Goal: Information Seeking & Learning: Learn about a topic

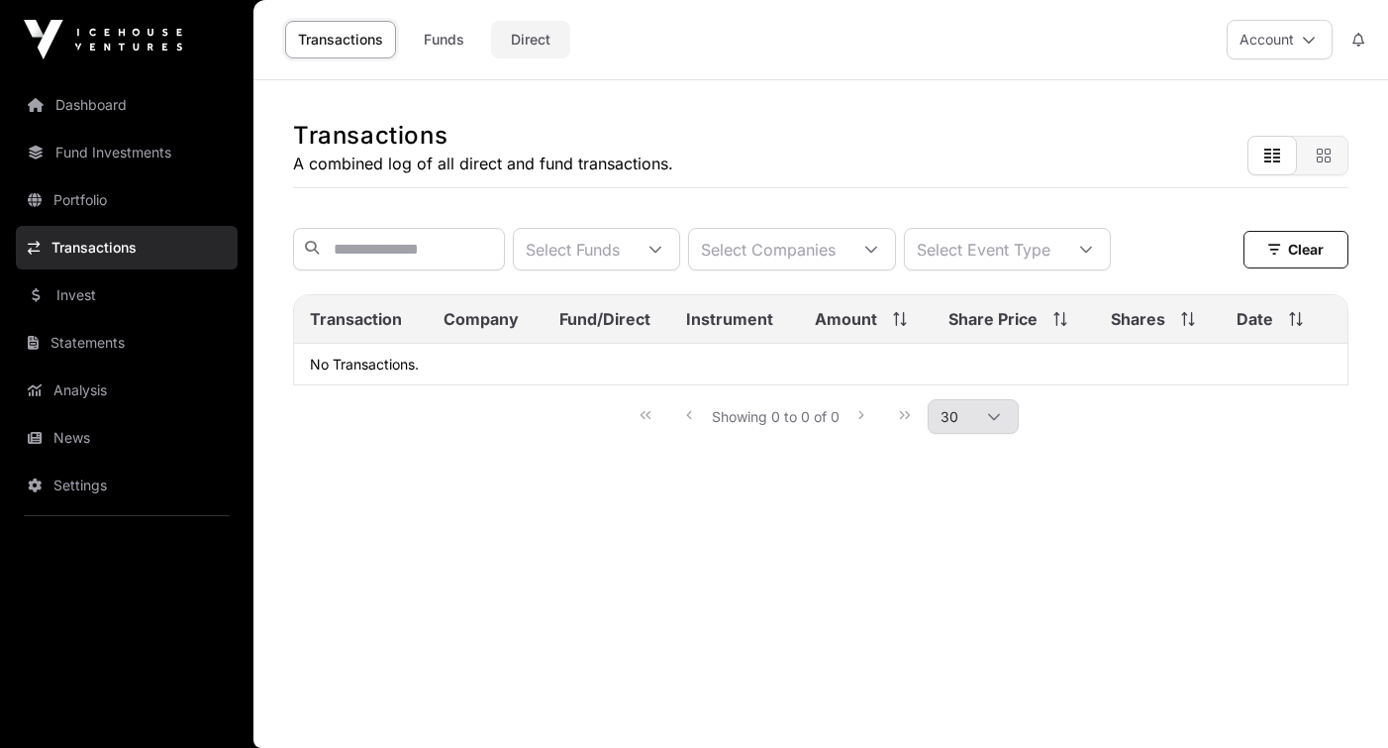
click at [537, 37] on link "Direct" at bounding box center [530, 40] width 79 height 38
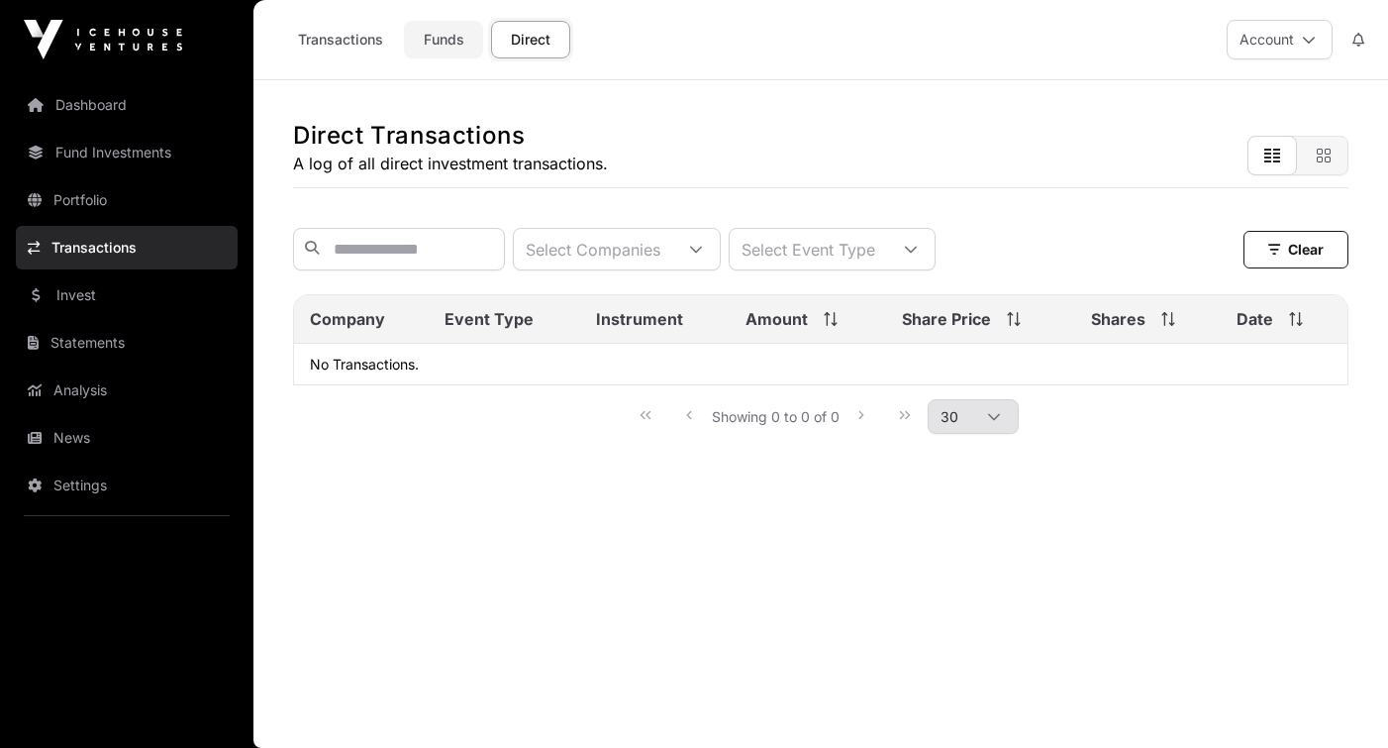
click at [454, 41] on link "Funds" at bounding box center [443, 40] width 79 height 38
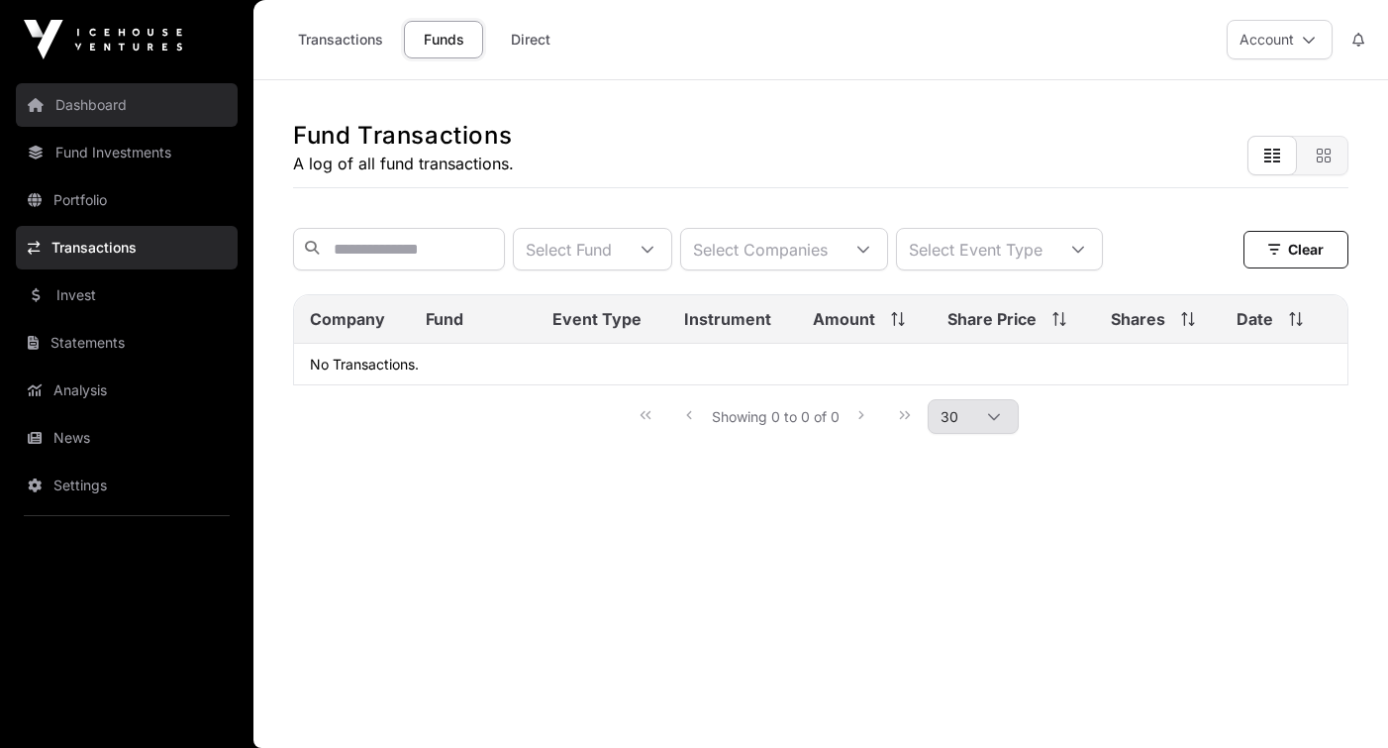
click at [122, 112] on link "Dashboard" at bounding box center [127, 105] width 222 height 44
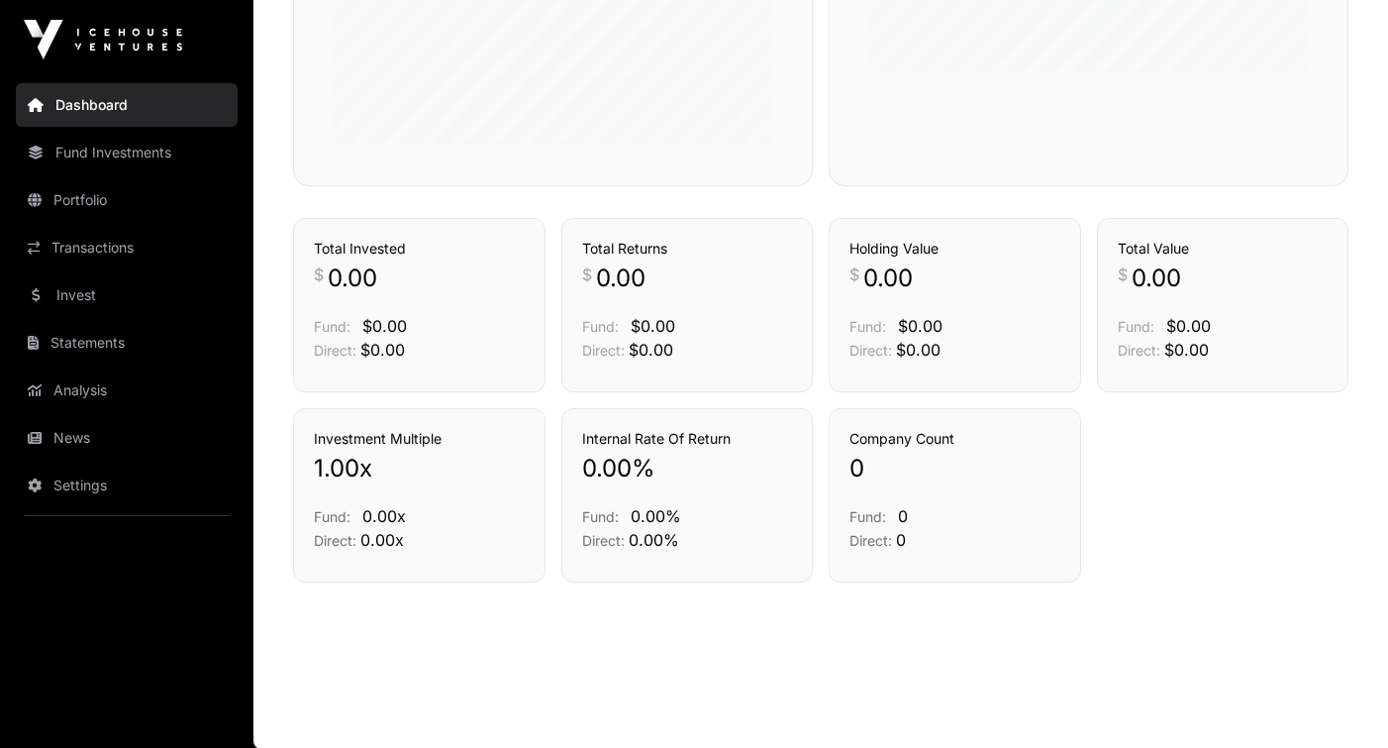
scroll to position [757, 0]
click at [154, 155] on link "Fund Investments" at bounding box center [127, 153] width 222 height 44
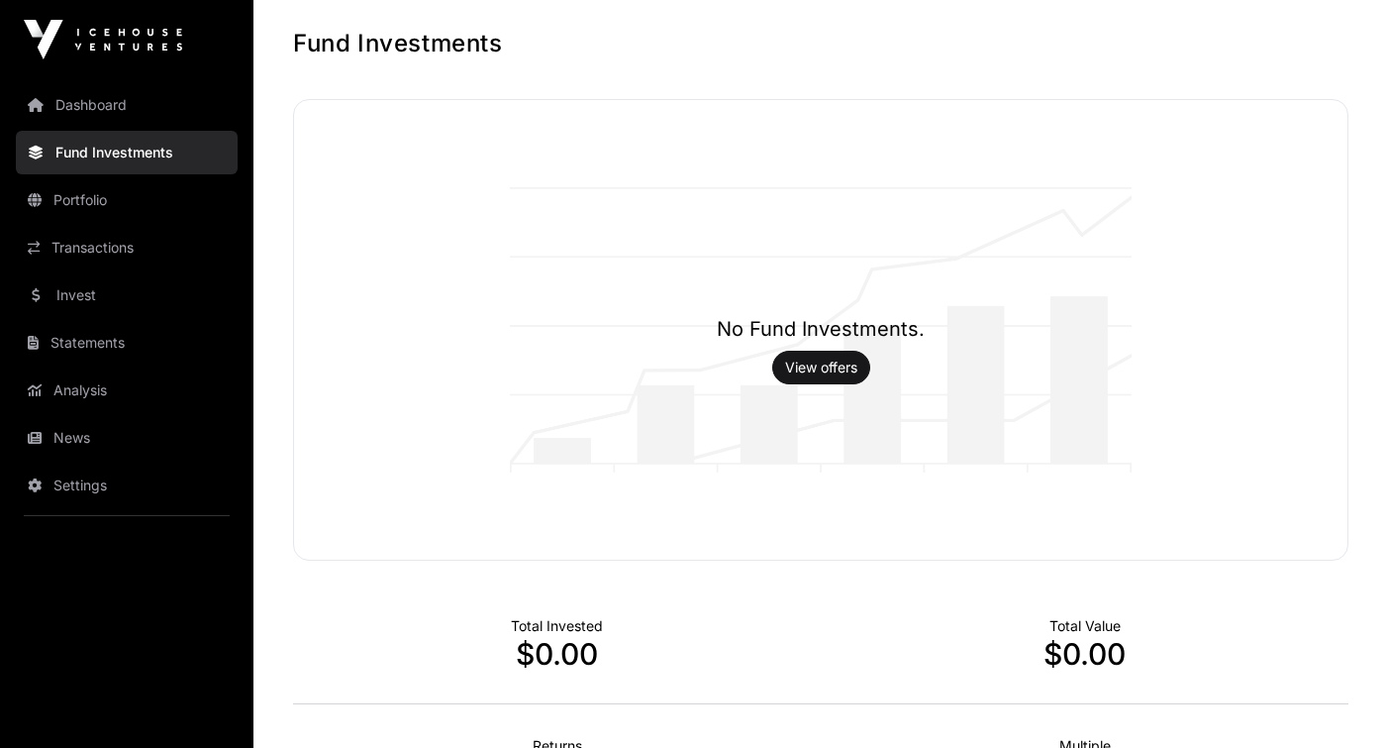
scroll to position [104, 0]
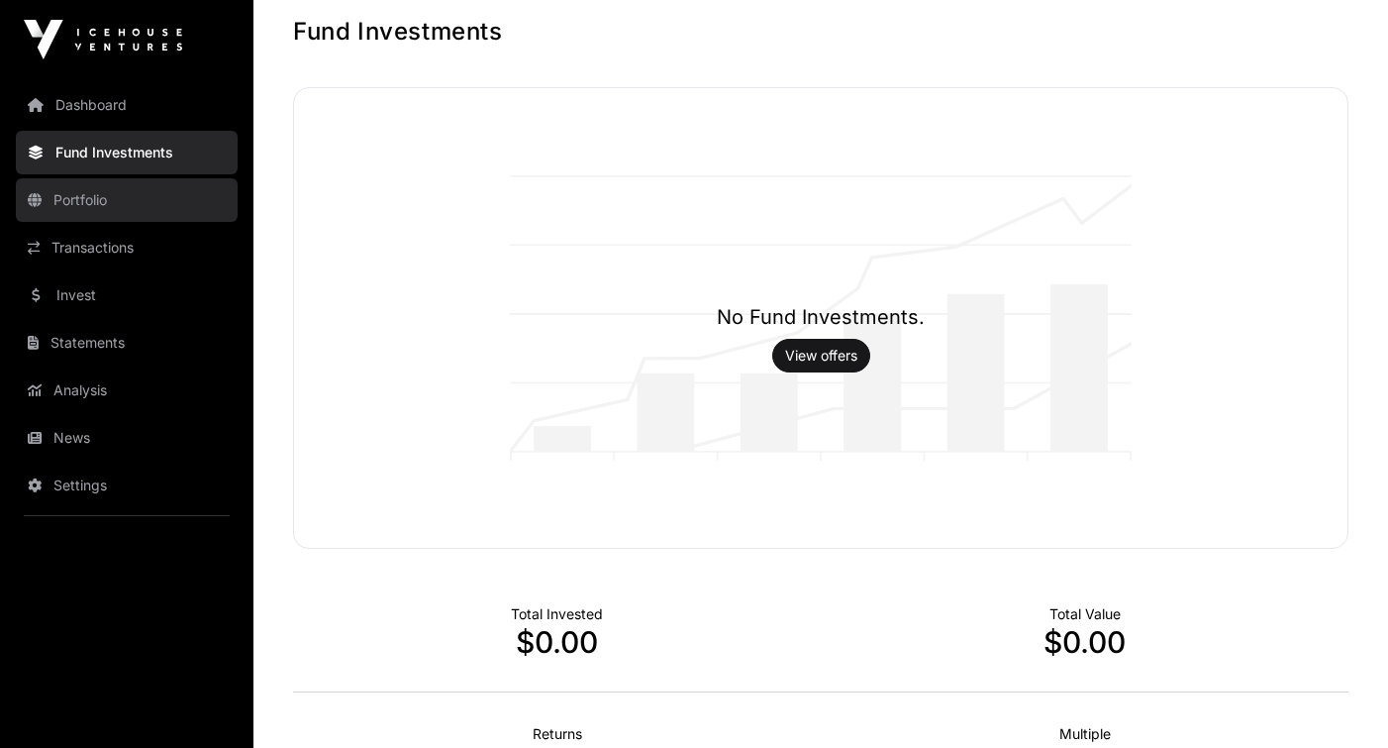
click at [136, 198] on link "Portfolio" at bounding box center [127, 200] width 222 height 44
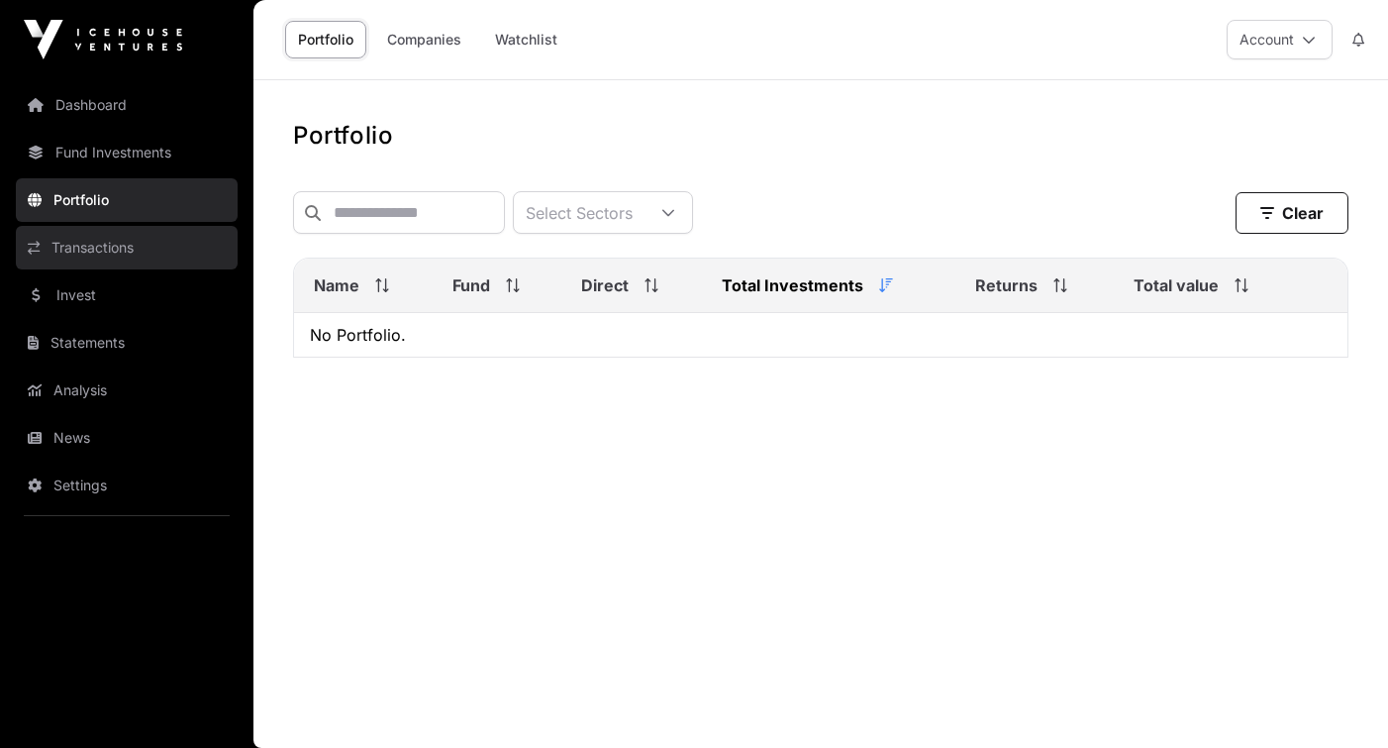
click at [136, 241] on link "Transactions" at bounding box center [127, 248] width 222 height 44
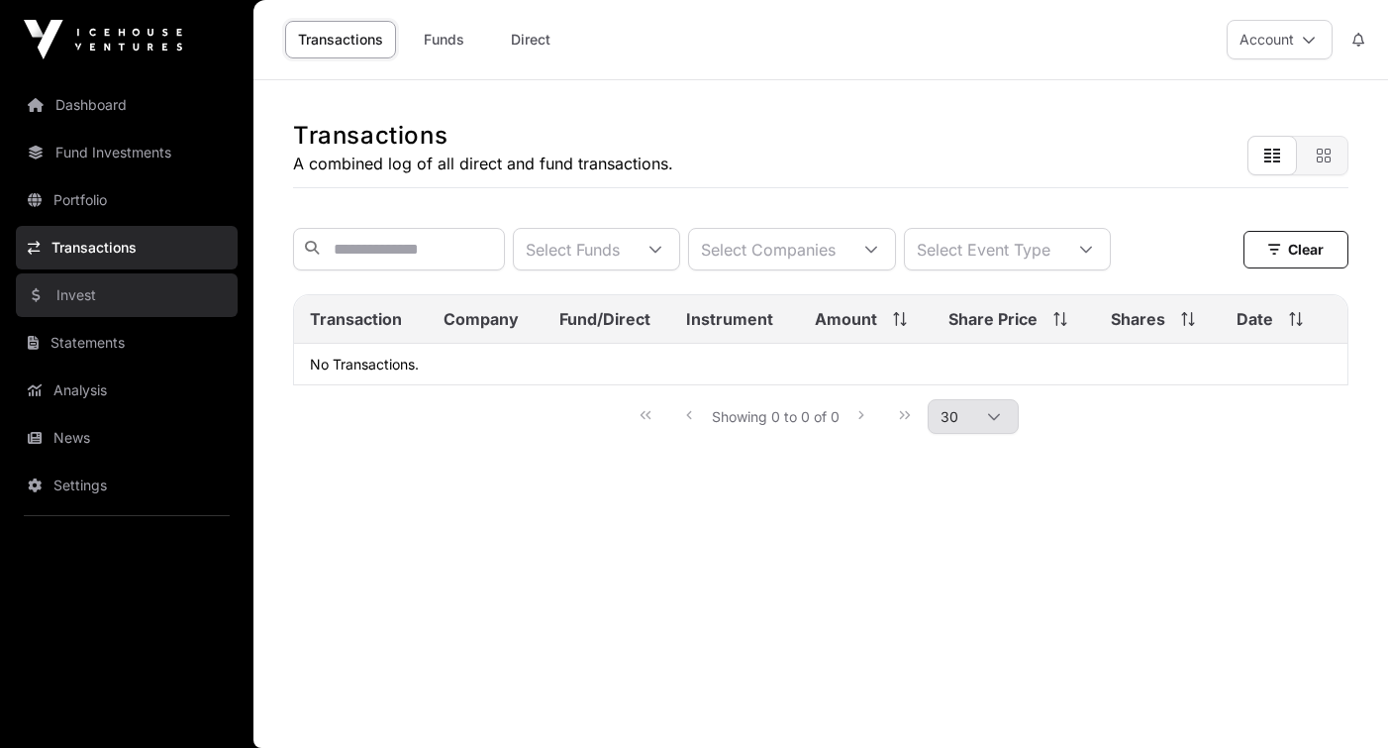
click at [117, 277] on link "Invest" at bounding box center [127, 295] width 222 height 44
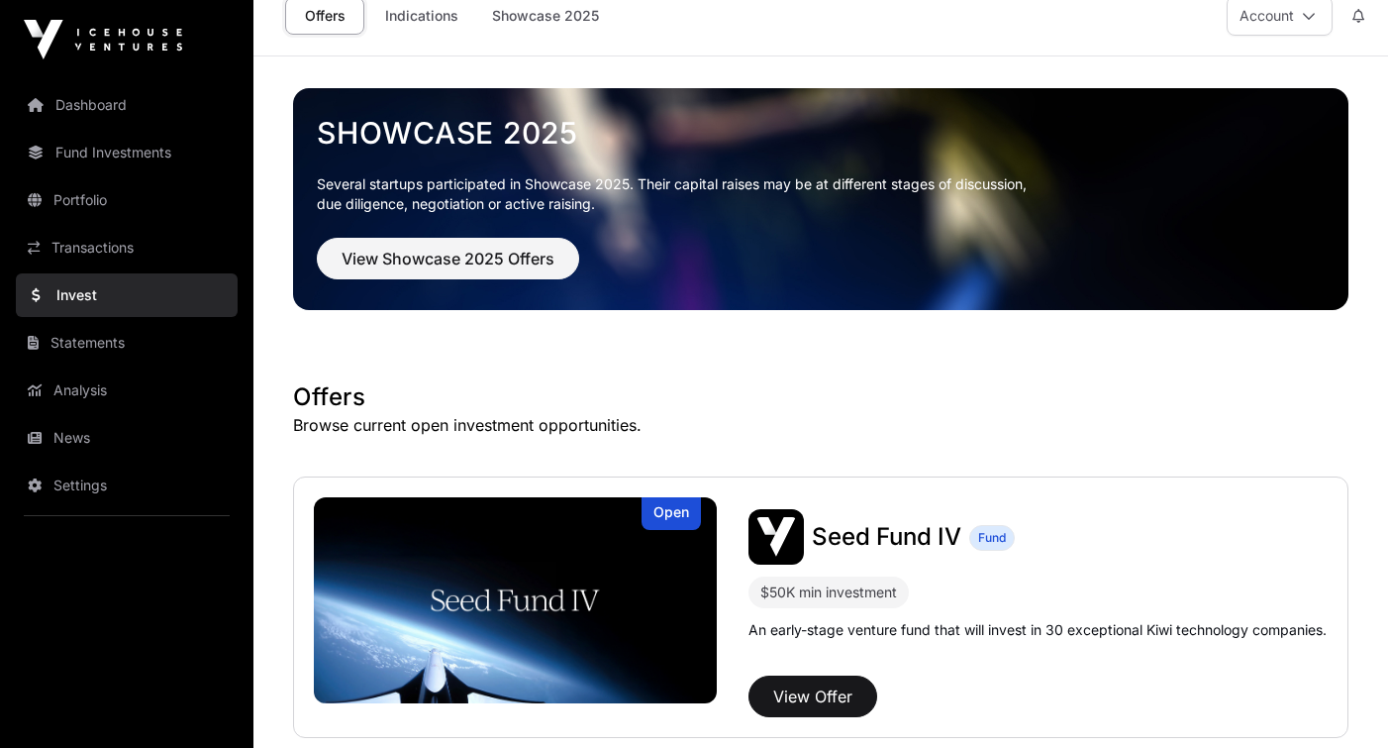
scroll to position [33, 0]
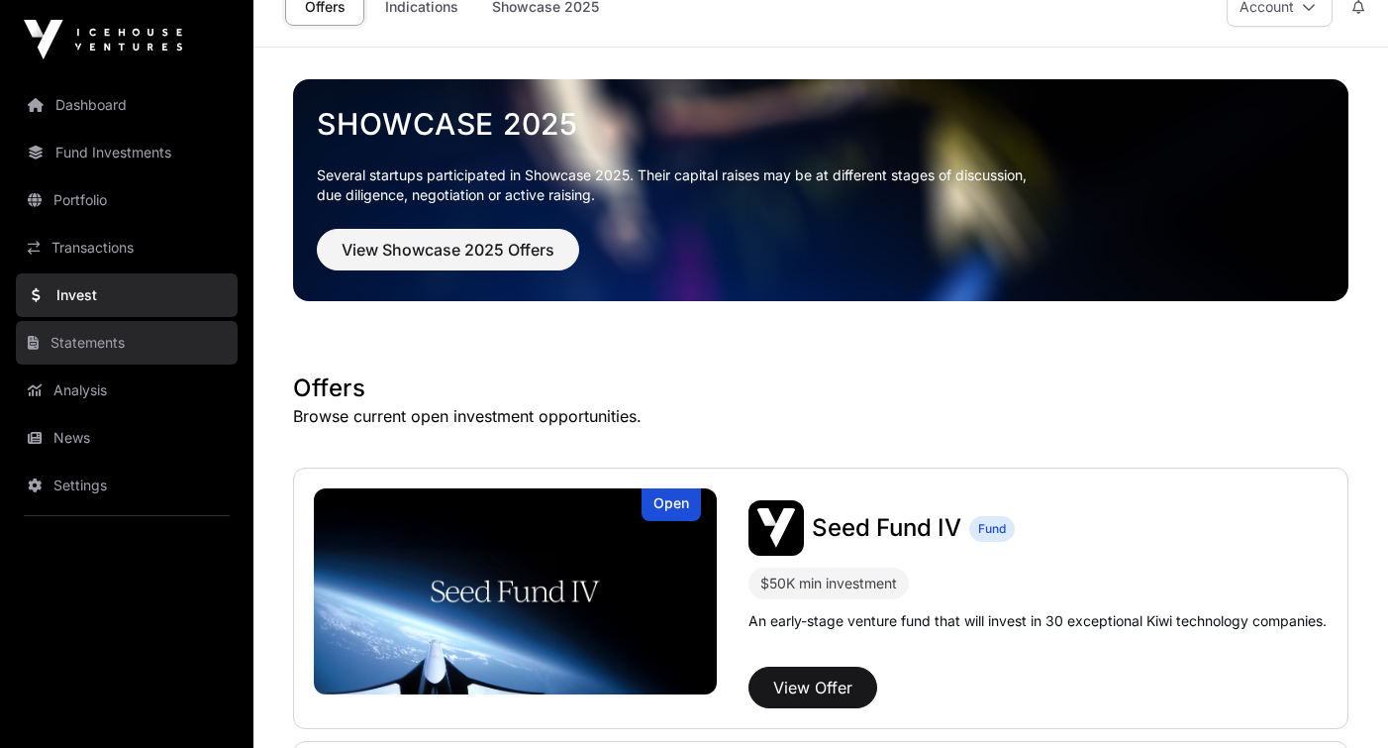
click at [104, 350] on link "Statements" at bounding box center [127, 343] width 222 height 44
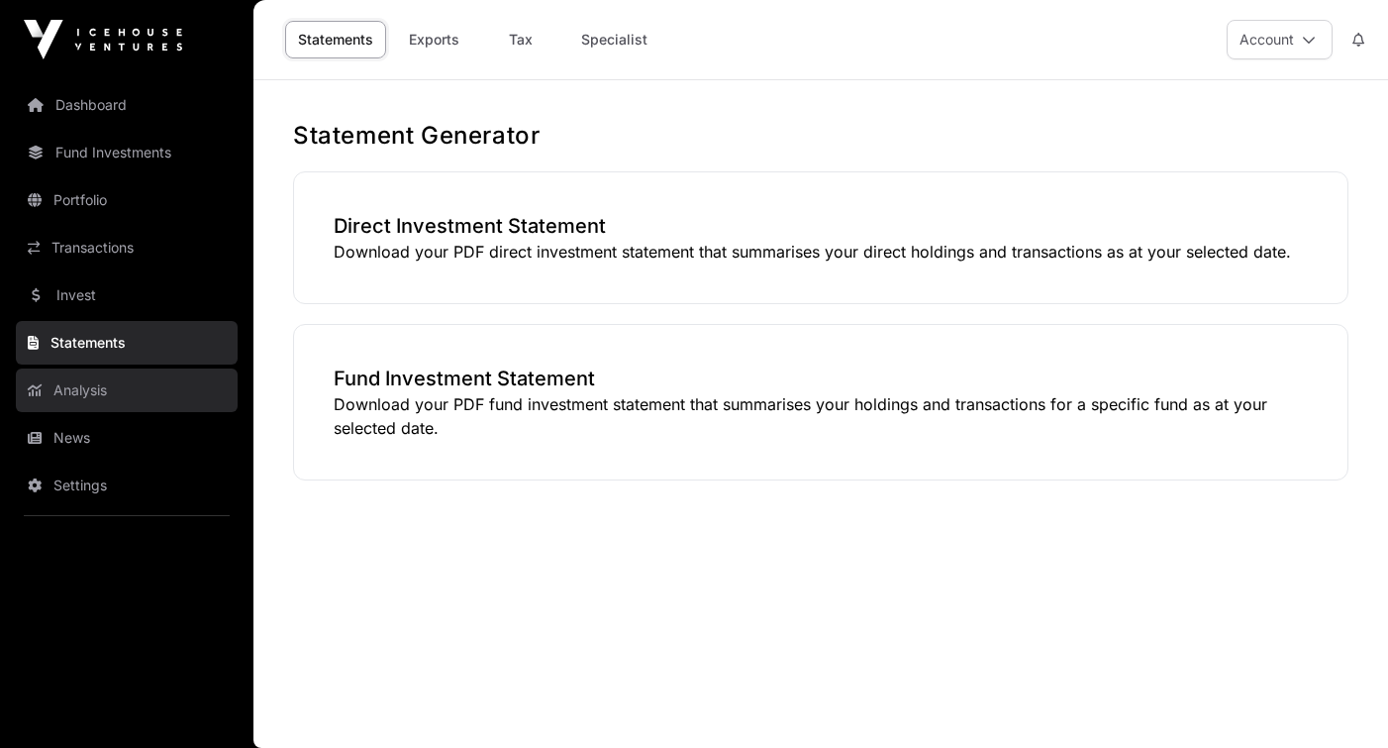
click at [96, 394] on link "Analysis" at bounding box center [127, 390] width 222 height 44
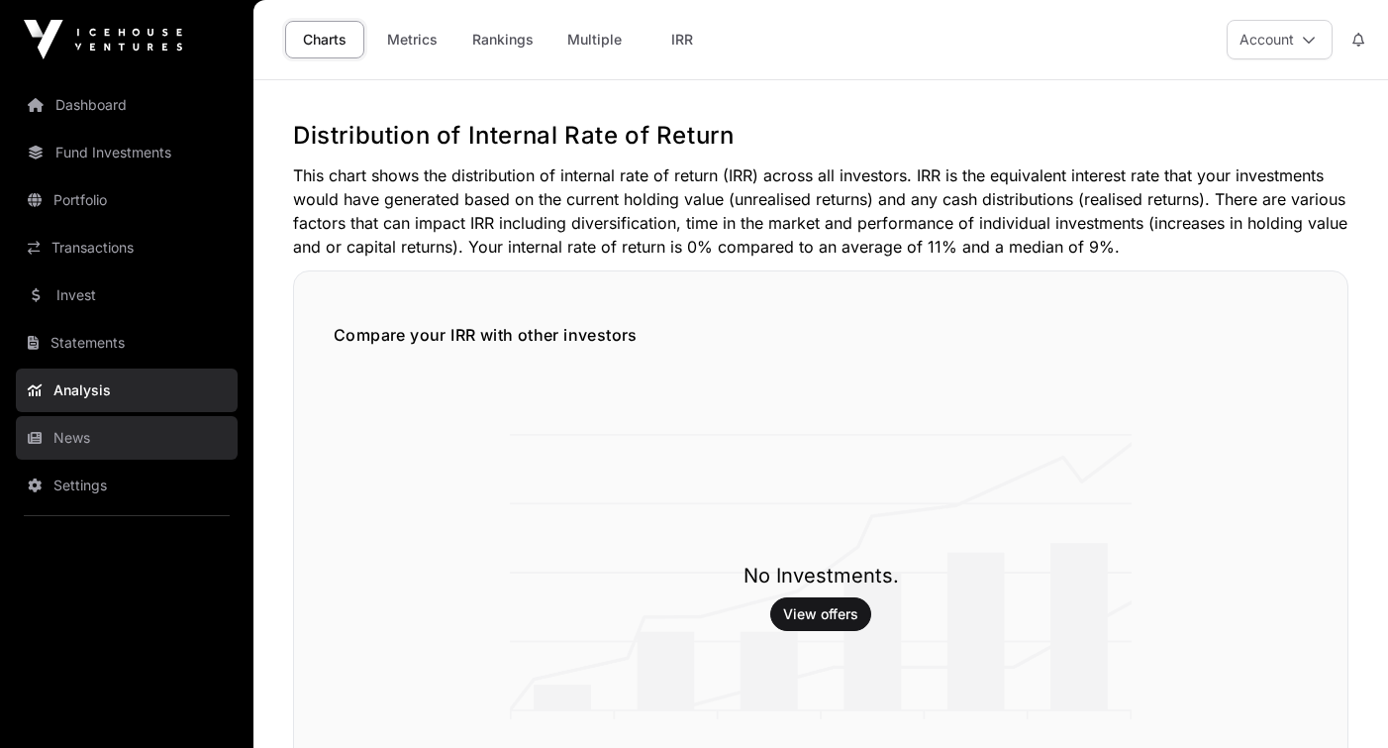
click at [76, 444] on link "News" at bounding box center [127, 438] width 222 height 44
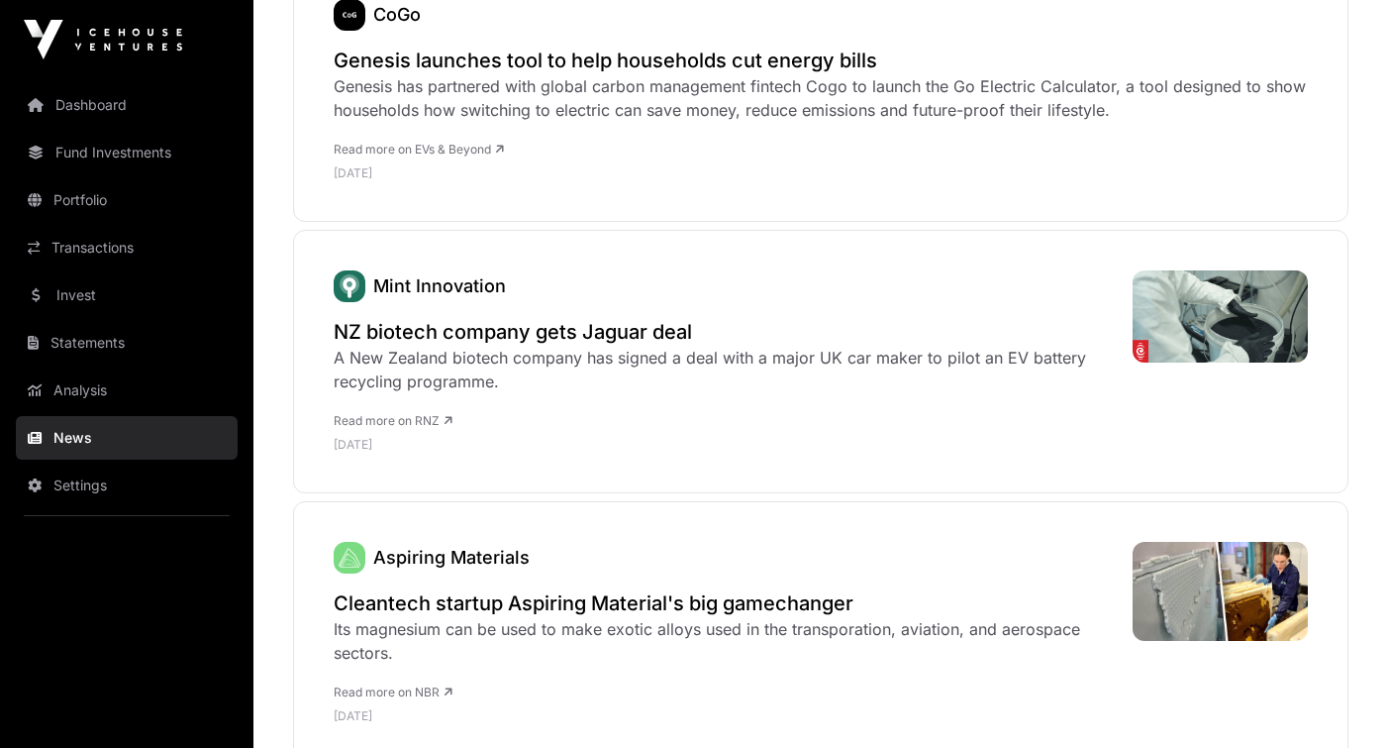
scroll to position [3355, 0]
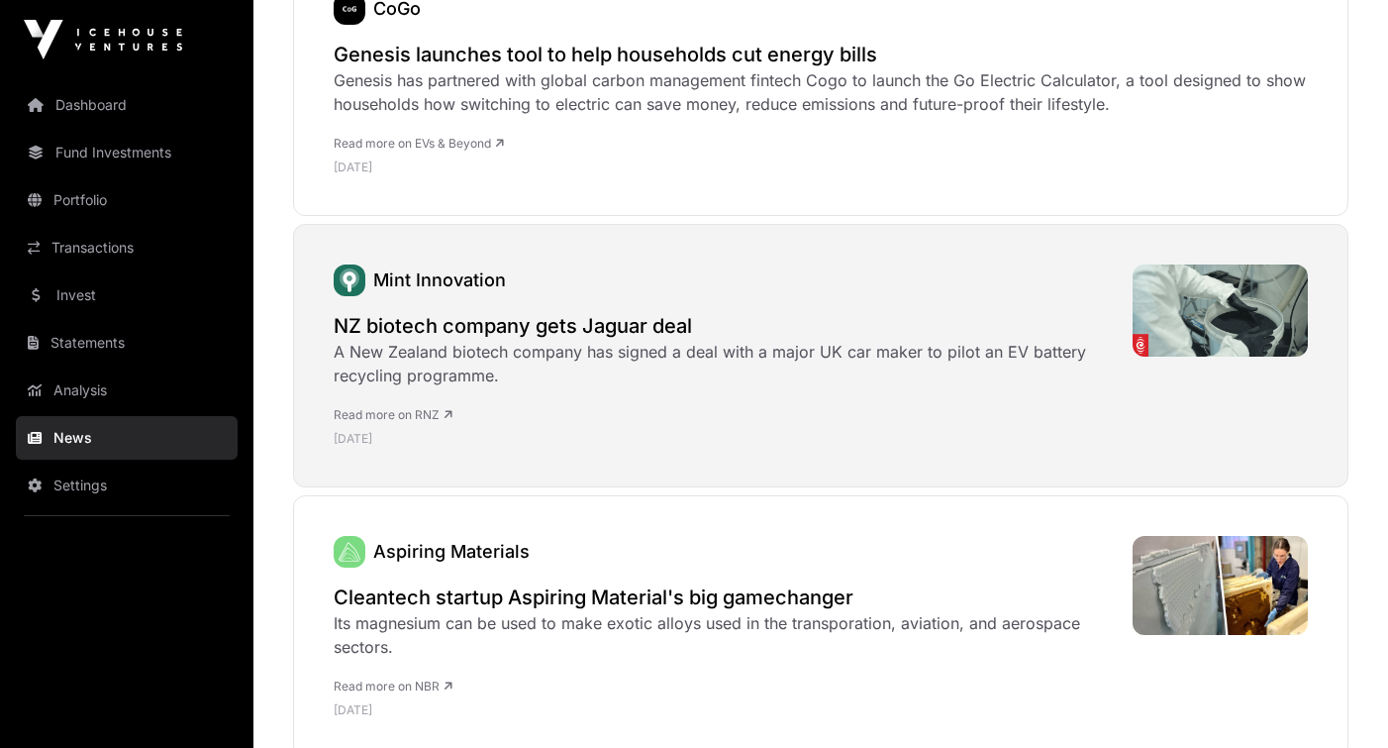
click at [420, 407] on link "Read more on RNZ" at bounding box center [393, 414] width 119 height 15
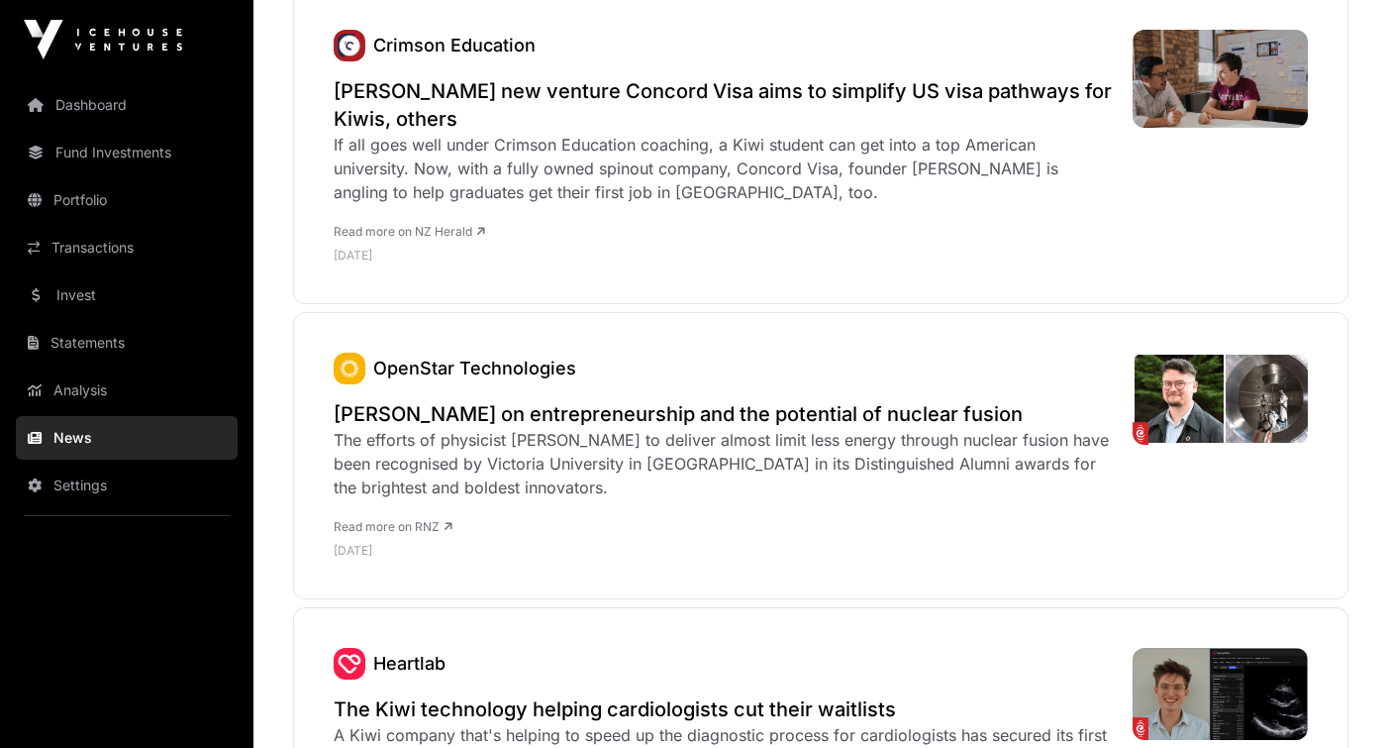
scroll to position [5936, 0]
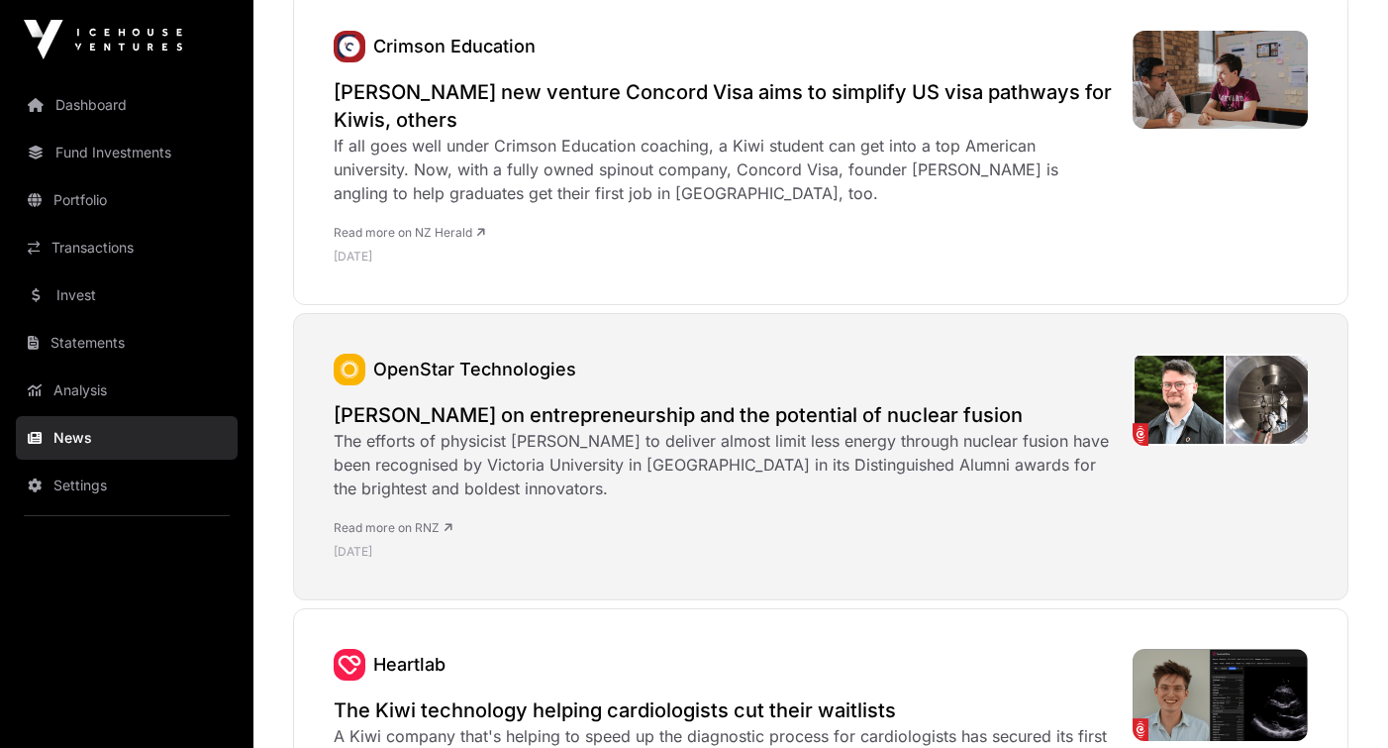
click at [385, 520] on link "Read more on RNZ" at bounding box center [393, 527] width 119 height 15
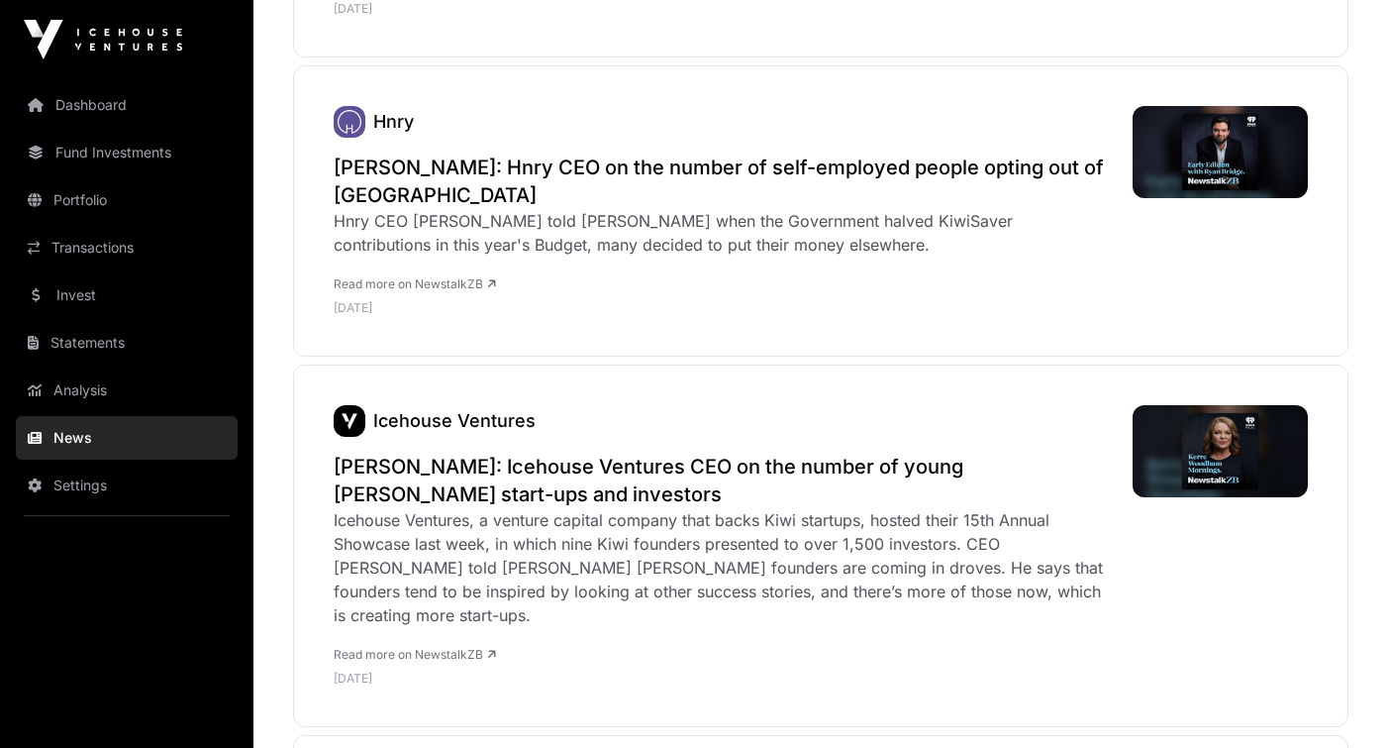
scroll to position [0, 0]
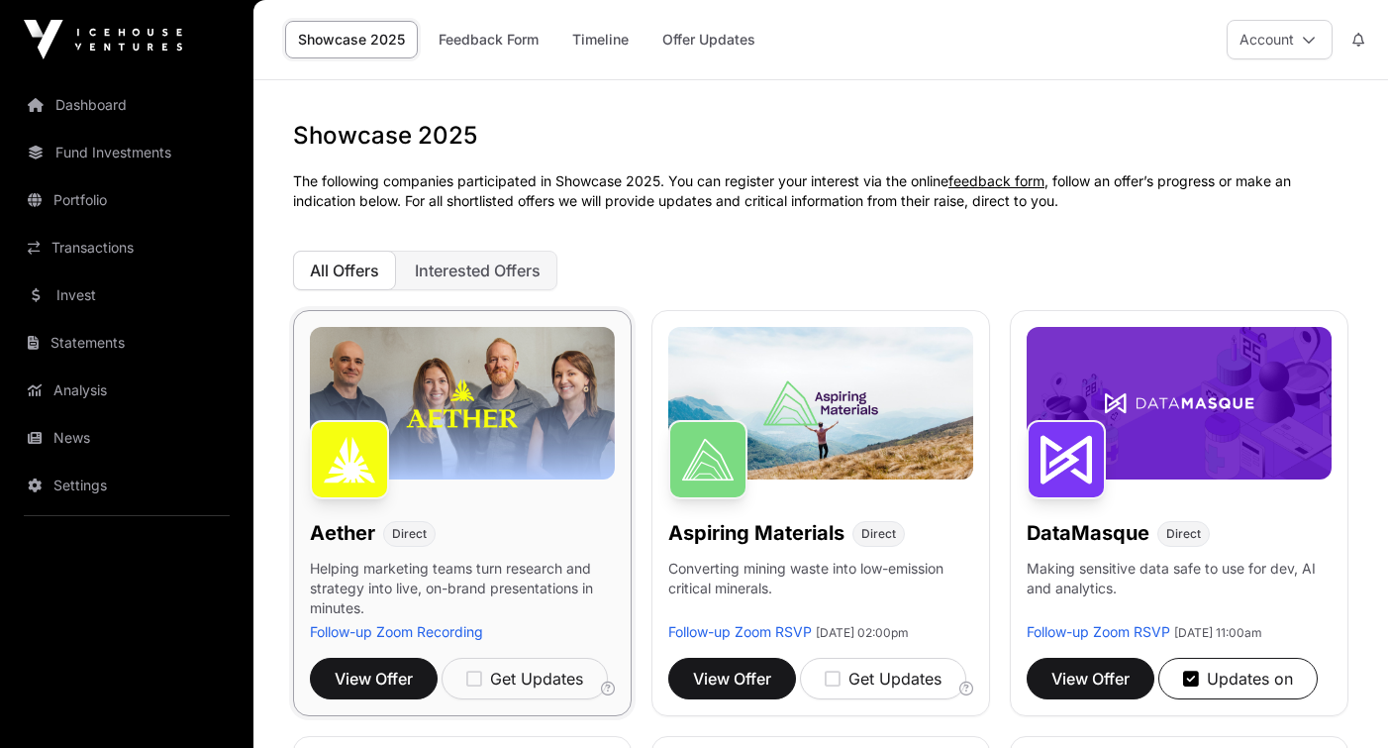
scroll to position [470, 0]
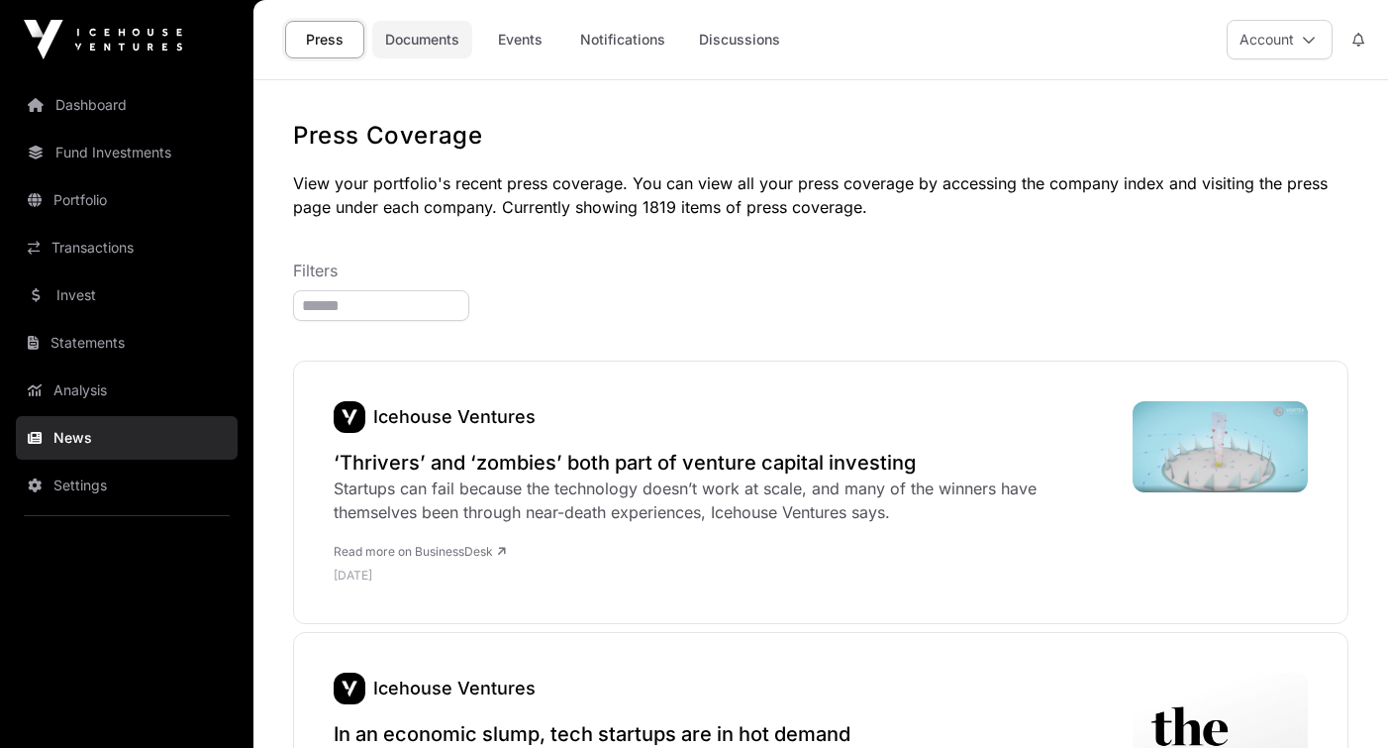
click at [436, 38] on link "Documents" at bounding box center [422, 40] width 100 height 38
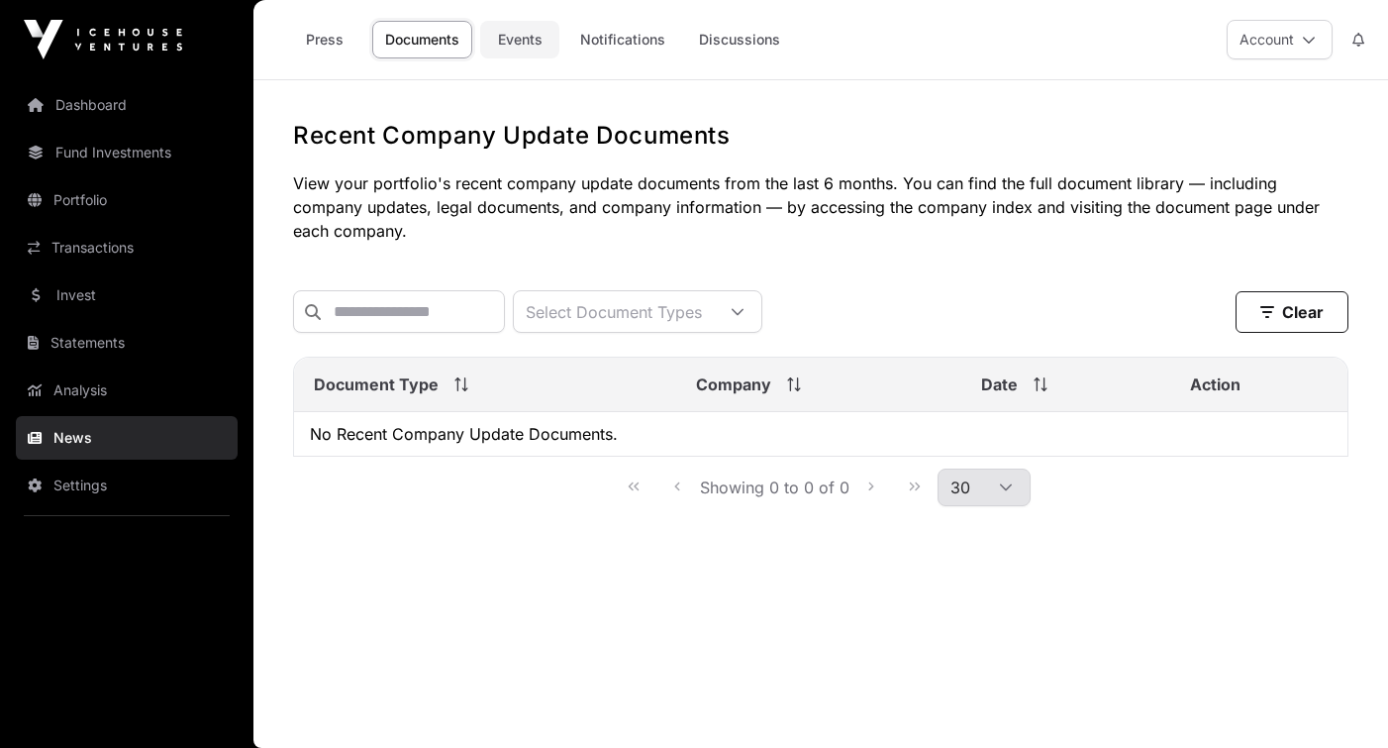
click at [510, 45] on link "Events" at bounding box center [519, 40] width 79 height 38
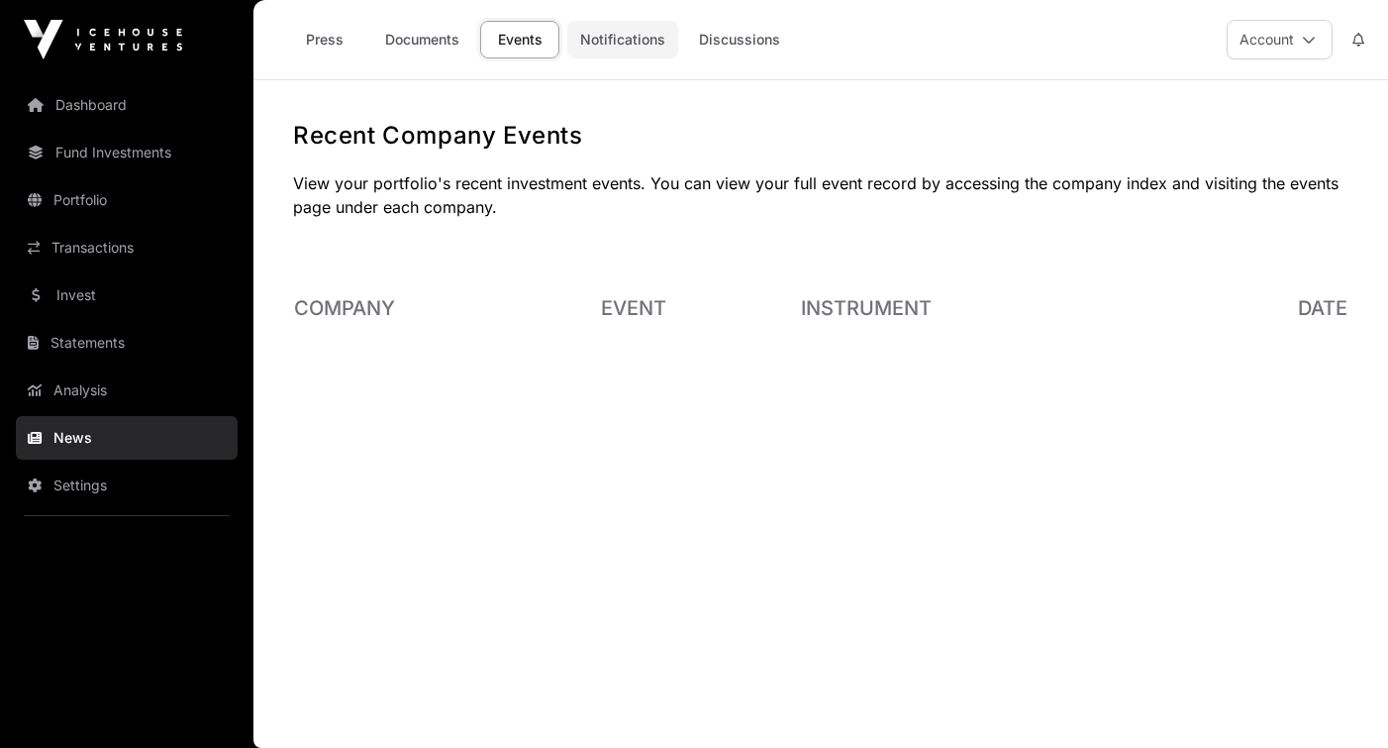
click at [621, 40] on link "Notifications" at bounding box center [622, 40] width 111 height 38
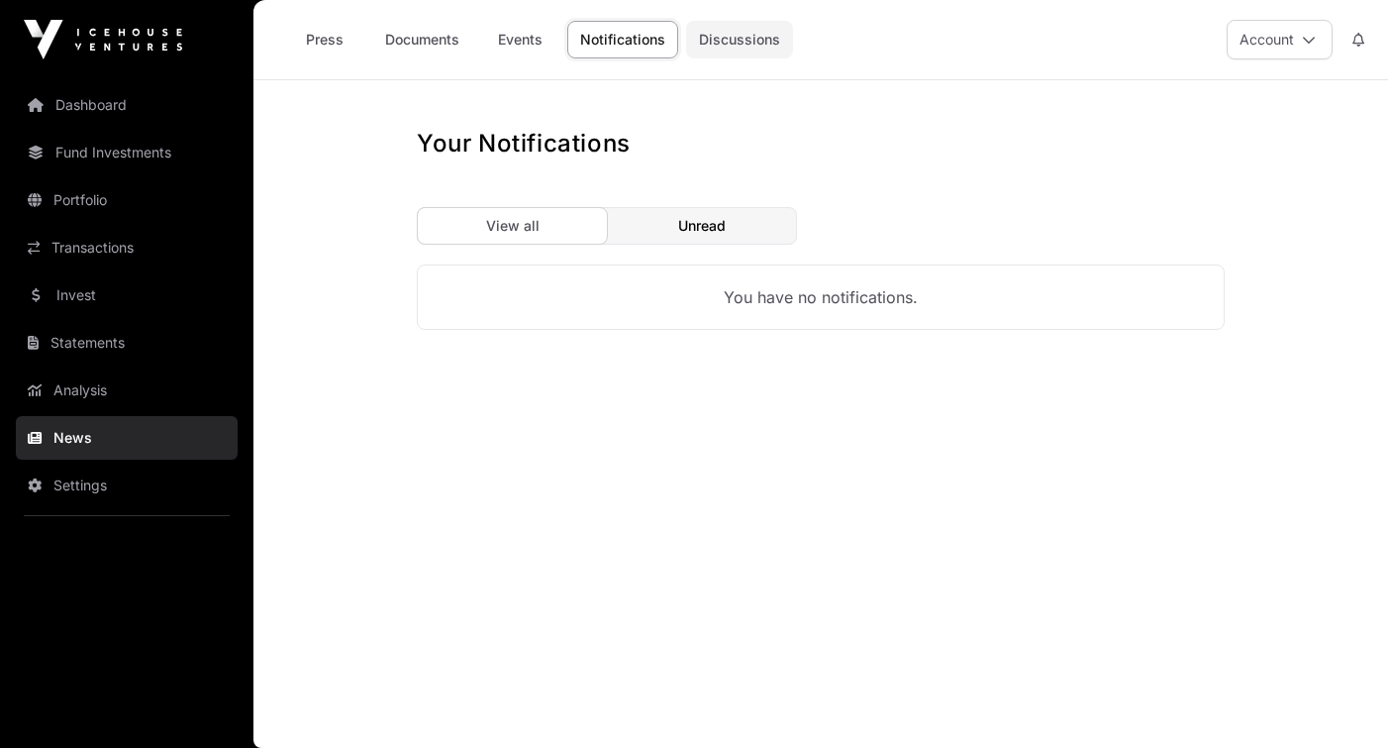
click at [732, 50] on link "Discussions" at bounding box center [739, 40] width 107 height 38
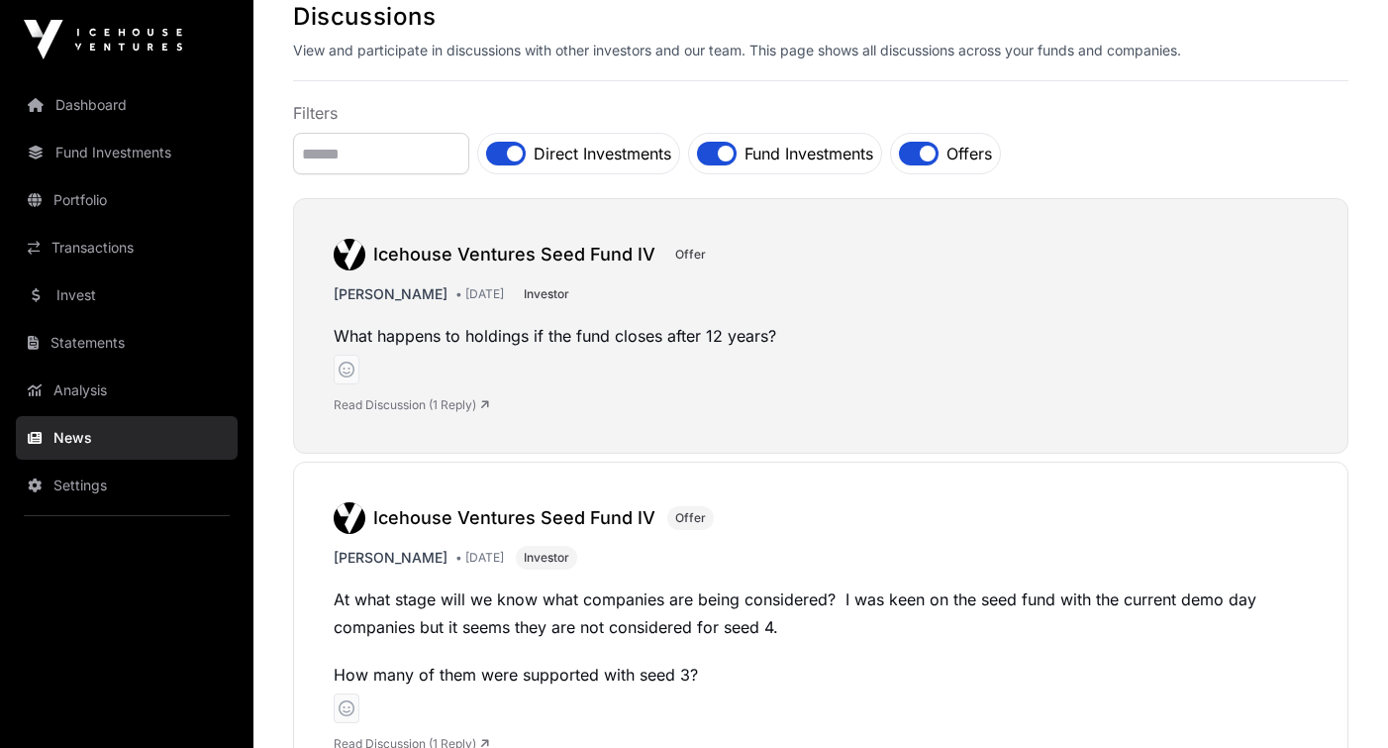
scroll to position [121, 0]
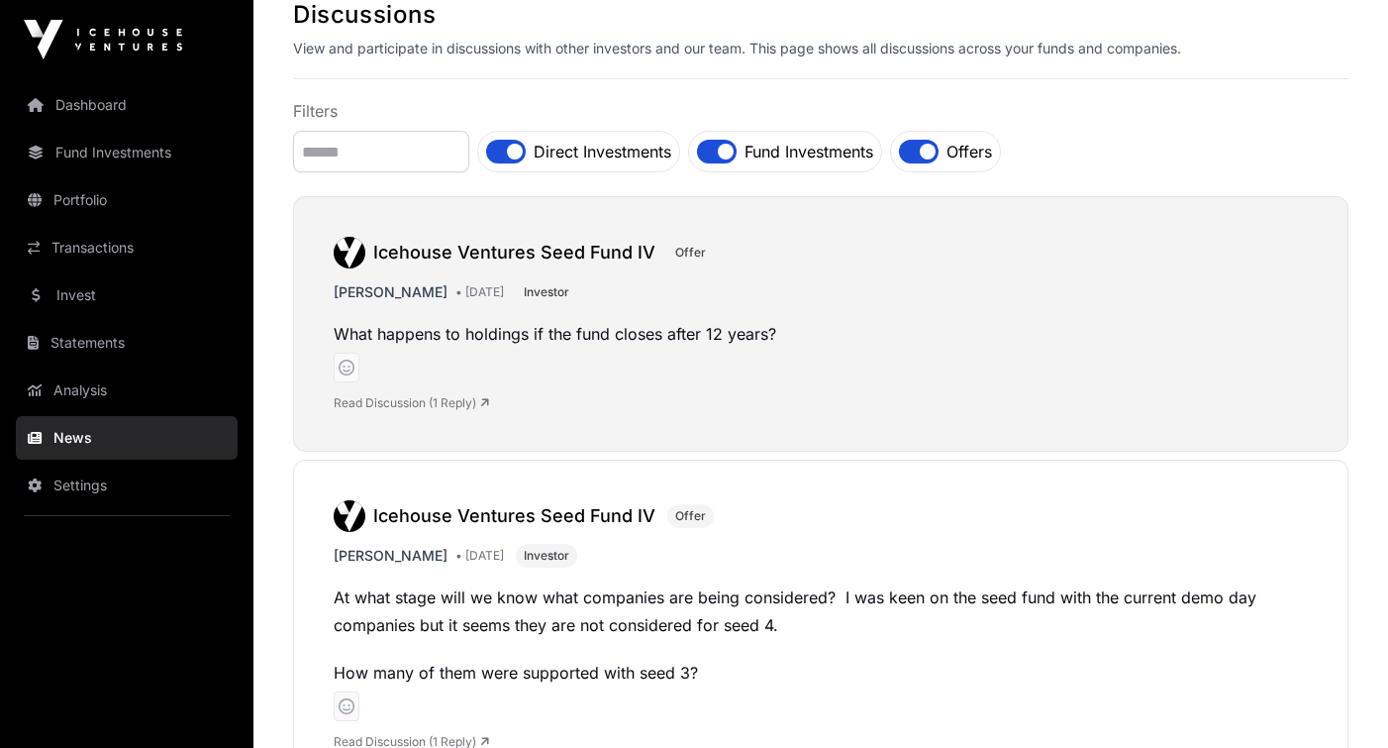
click at [841, 336] on p "What happens to holdings if the fund closes after 12 years?" at bounding box center [821, 334] width 974 height 28
click at [489, 400] on icon at bounding box center [484, 403] width 9 height 12
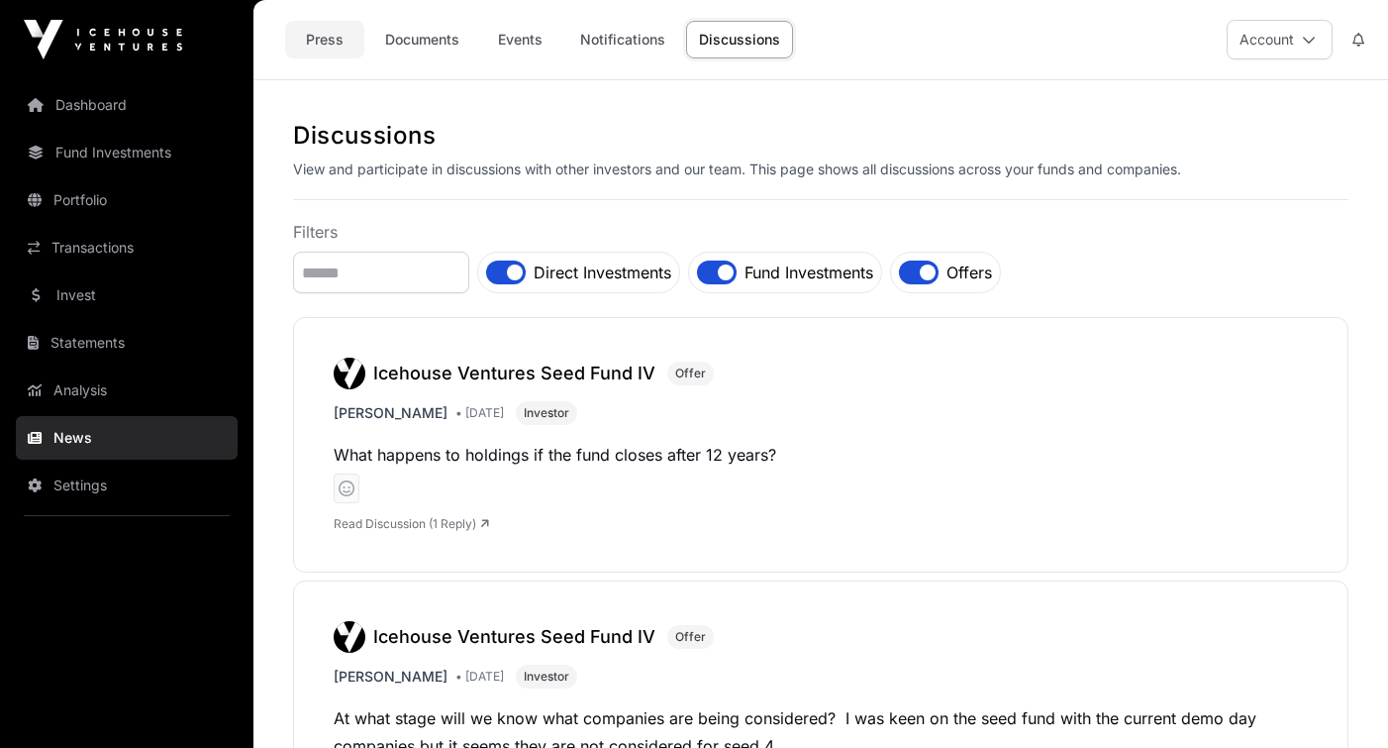
click at [331, 40] on link "Press" at bounding box center [324, 40] width 79 height 38
